Goal: Transaction & Acquisition: Download file/media

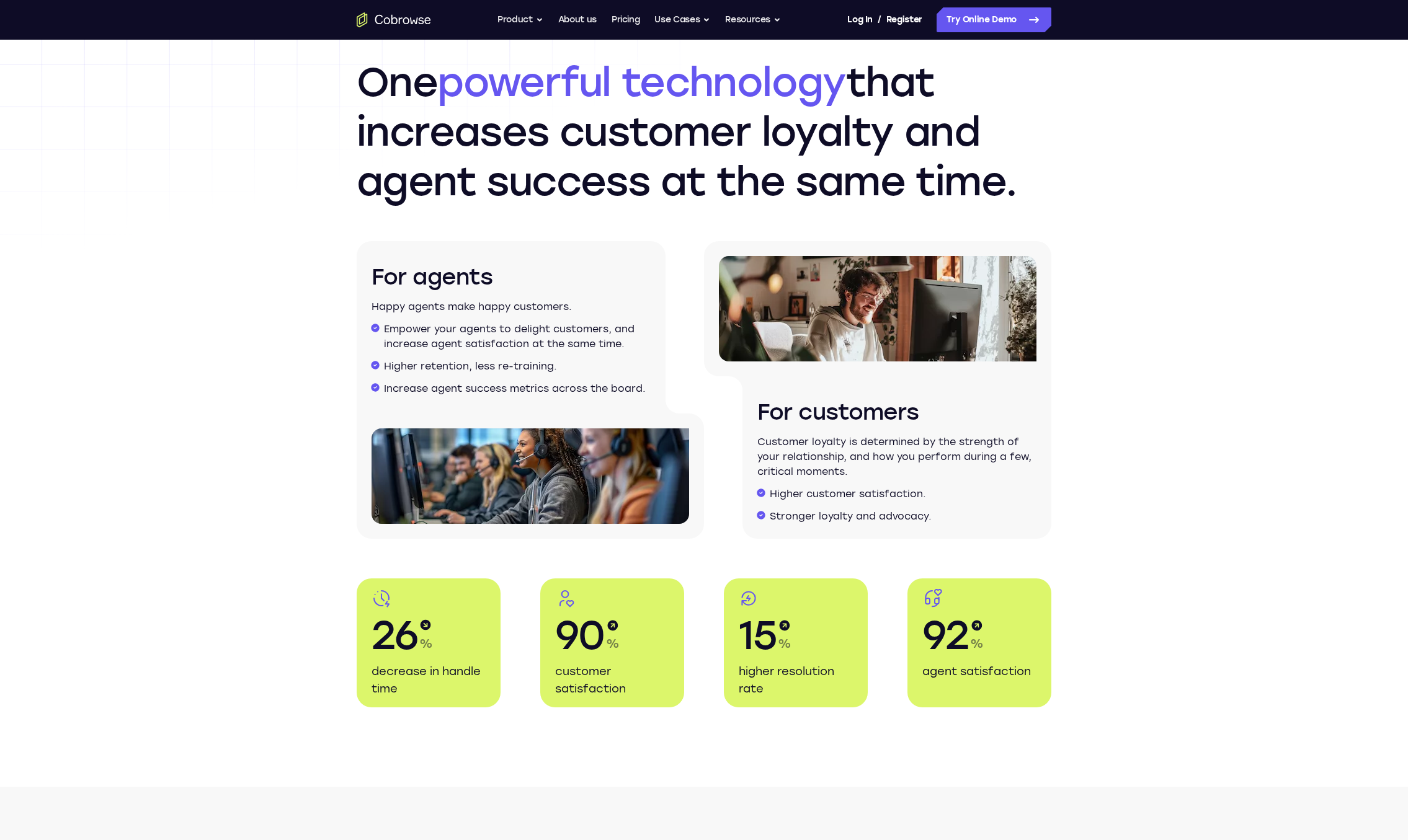
scroll to position [1445, 0]
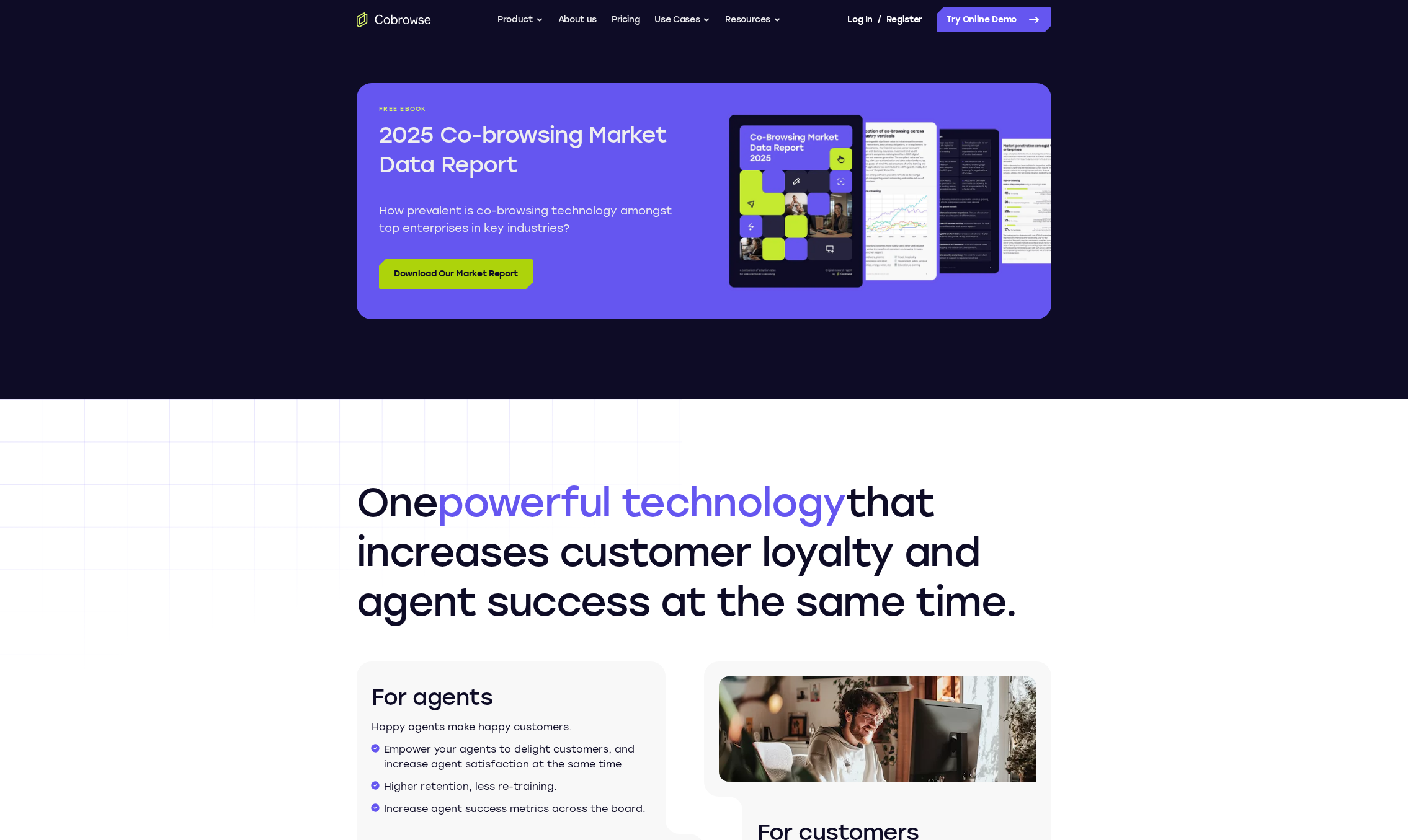
click at [437, 269] on link "Download Our Market Report" at bounding box center [456, 274] width 154 height 29
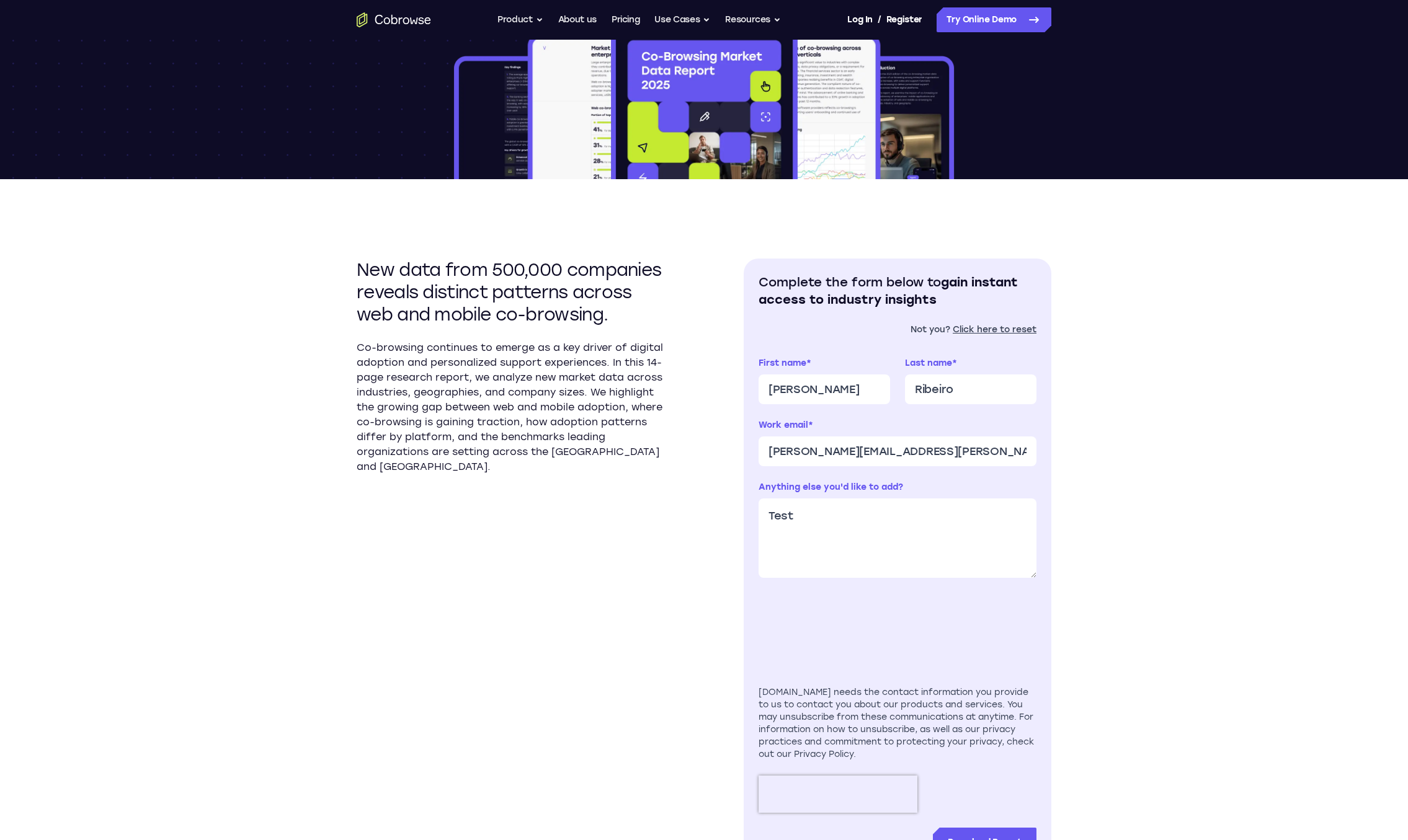
scroll to position [180, 0]
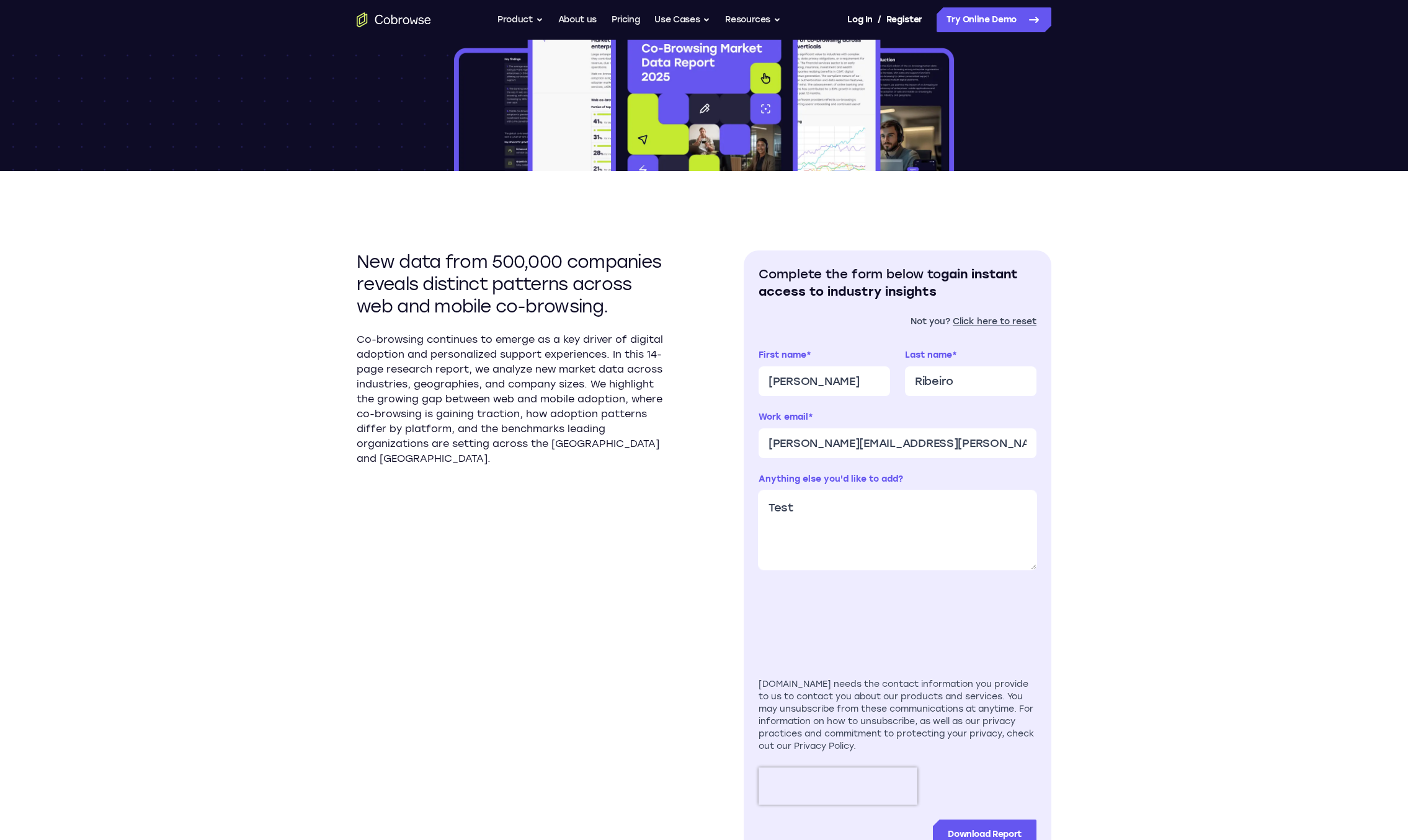
click at [866, 515] on textarea "Test" at bounding box center [897, 530] width 278 height 79
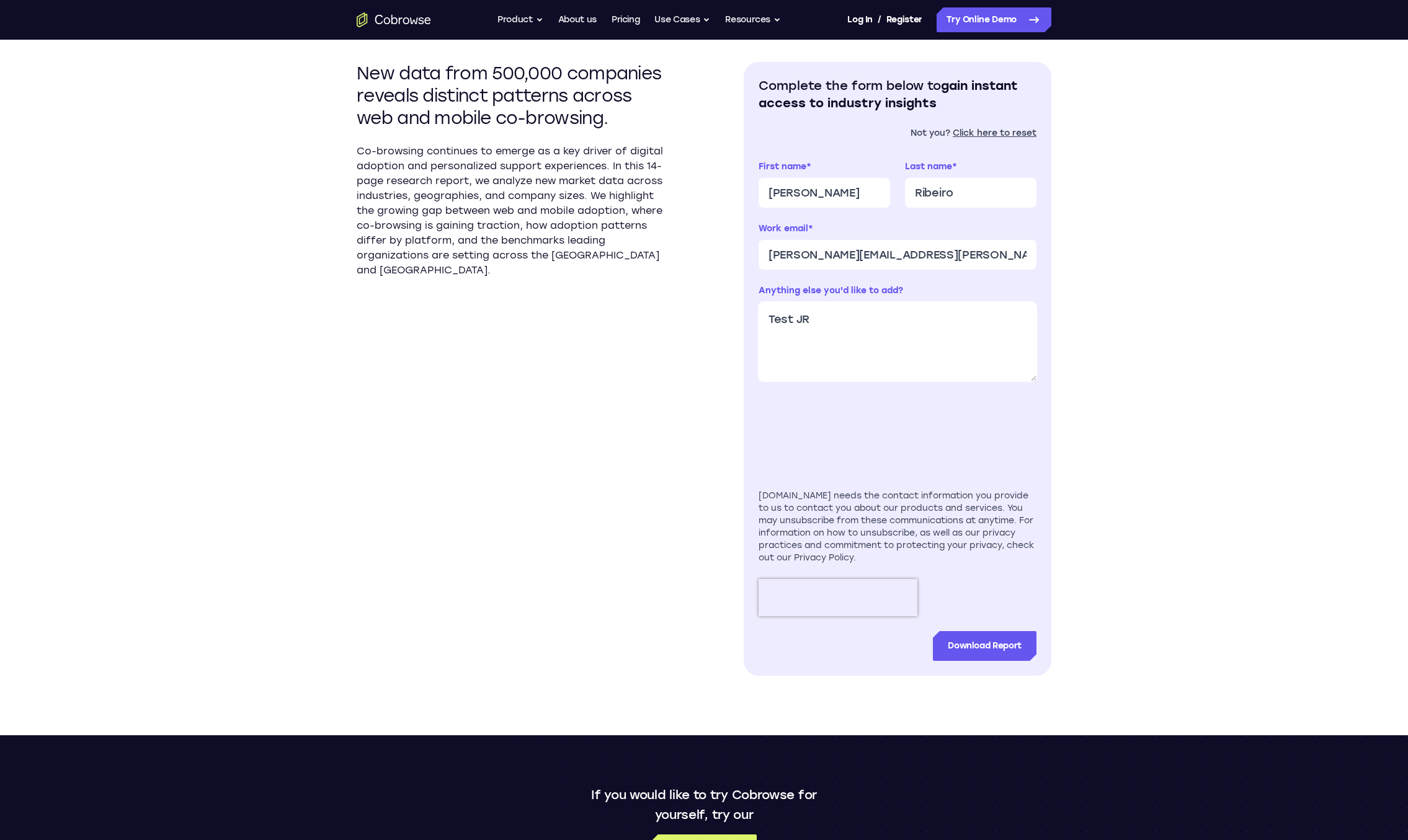
scroll to position [507, 0]
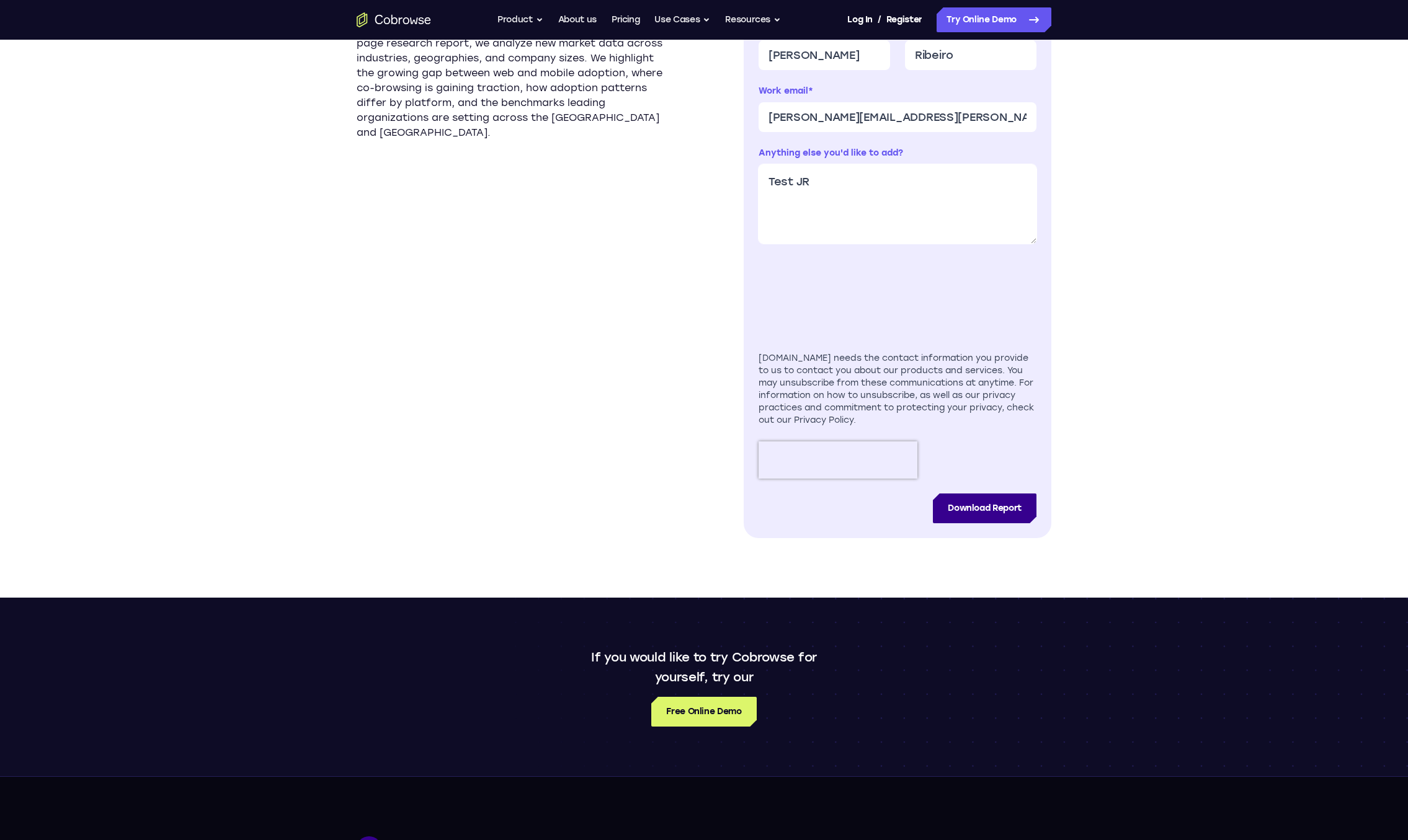
type textarea "Test JR"
click at [1006, 511] on input "Download Report" at bounding box center [985, 508] width 103 height 29
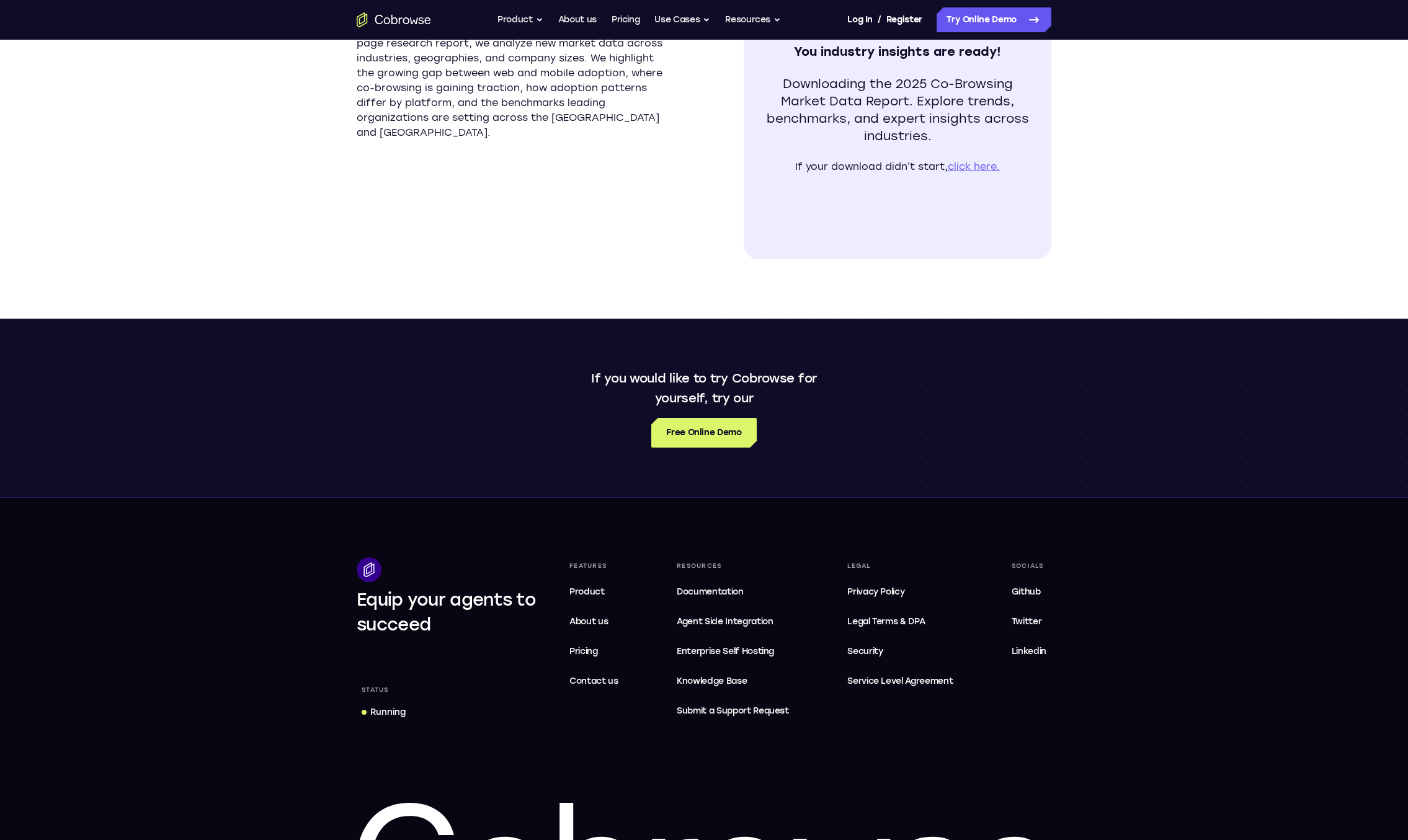
click at [546, 281] on div "New data from 500,000 companies reveals distinct patterns across web and mobile…" at bounding box center [704, 82] width 695 height 474
